Goal: Information Seeking & Learning: Understand process/instructions

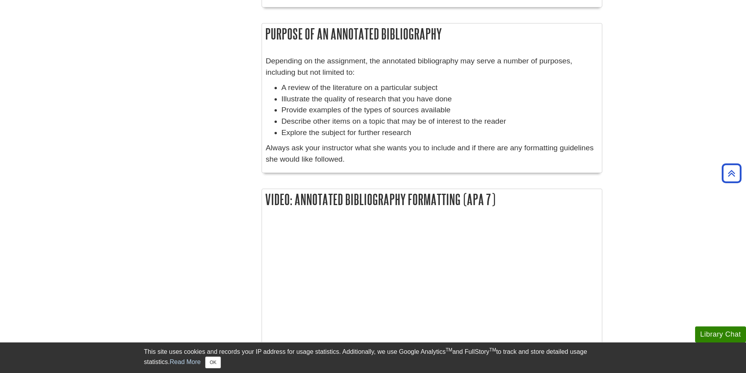
scroll to position [564, 0]
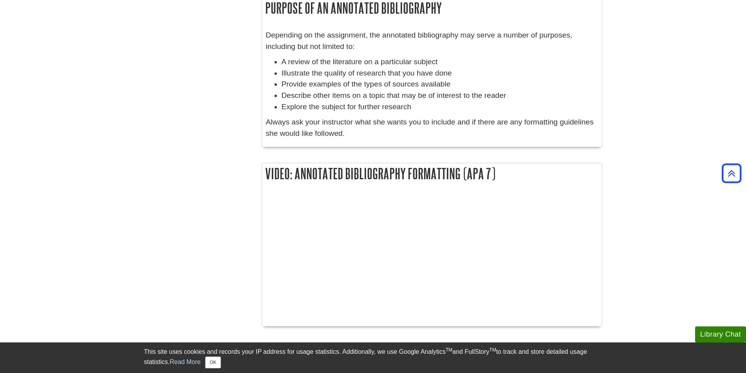
scroll to position [814, 0]
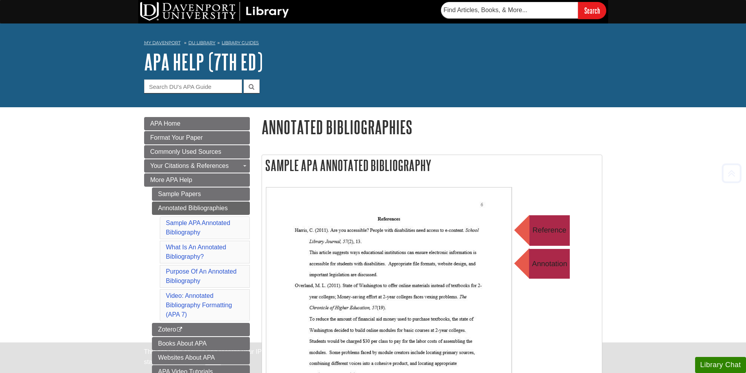
scroll to position [901, 0]
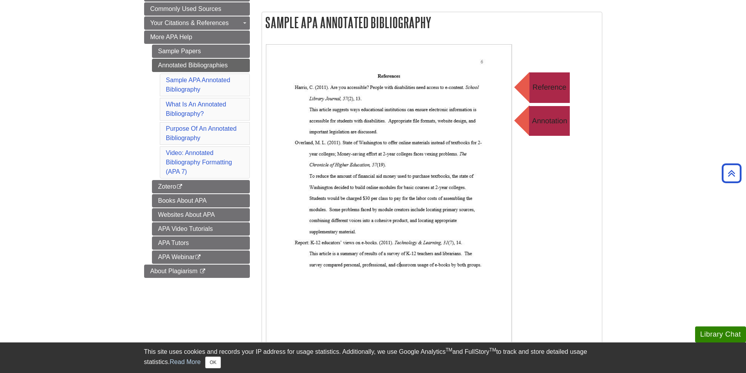
scroll to position [116, 0]
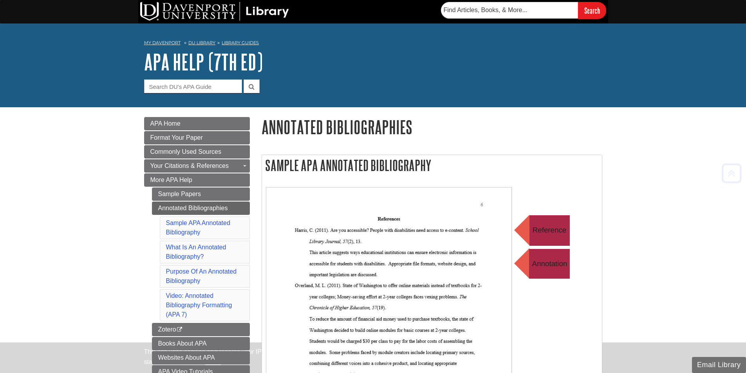
scroll to position [155, 0]
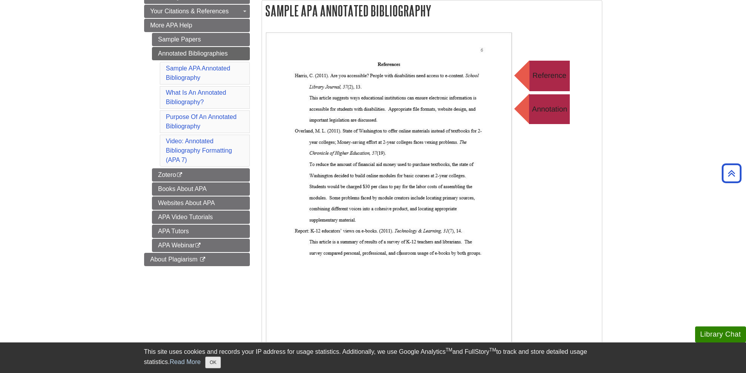
click at [214, 356] on div "This site uses cookies and records your IP address for usage statistics. Additi…" at bounding box center [373, 357] width 458 height 21
click at [214, 361] on button "OK" at bounding box center [212, 363] width 15 height 12
